Goal: Task Accomplishment & Management: Manage account settings

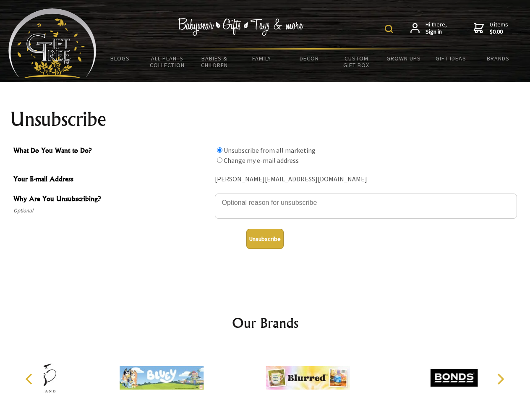
click at [391, 29] on img at bounding box center [389, 29] width 8 height 8
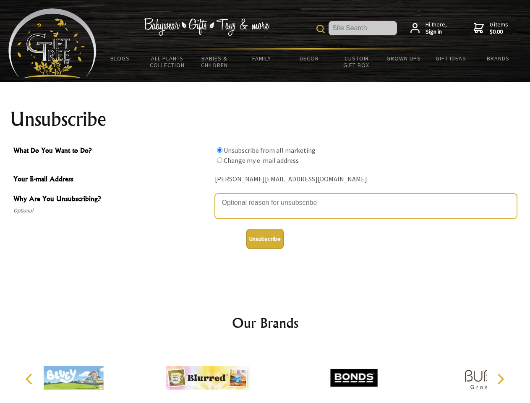
click at [265, 197] on textarea "Why Are You Unsubscribing?" at bounding box center [366, 206] width 302 height 25
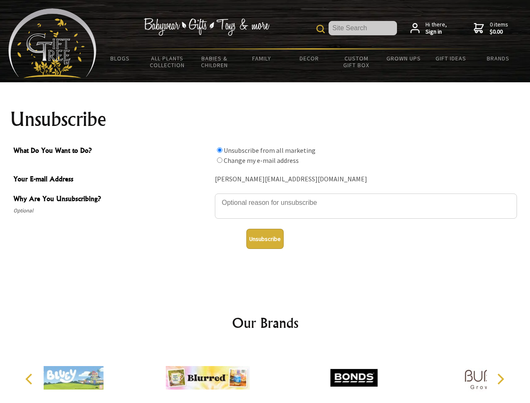
click at [220, 150] on input "What Do You Want to Do?" at bounding box center [219, 149] width 5 height 5
click at [220, 160] on input "What Do You Want to Do?" at bounding box center [219, 159] width 5 height 5
click at [265, 239] on button "Unsubscribe" at bounding box center [264, 239] width 37 height 20
click at [30, 379] on icon "Previous" at bounding box center [29, 379] width 11 height 11
click at [501, 379] on icon "Next" at bounding box center [500, 379] width 11 height 11
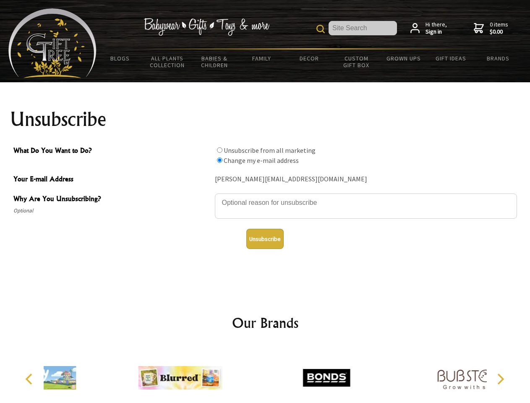
radio input "true"
